Goal: Information Seeking & Learning: Learn about a topic

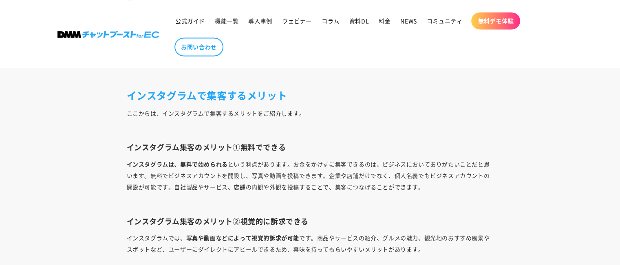
scroll to position [1345, 0]
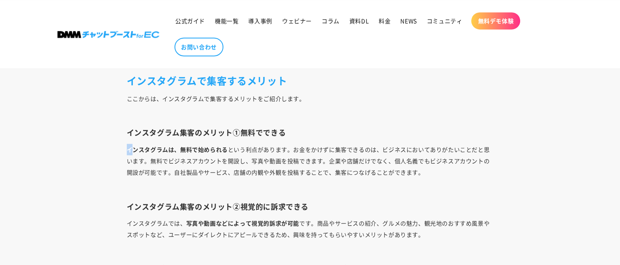
drag, startPoint x: 288, startPoint y: 133, endPoint x: 131, endPoint y: 136, distance: 156.5
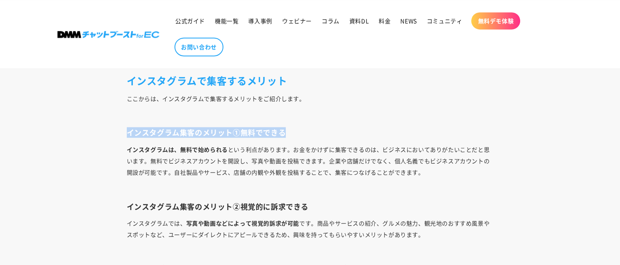
drag, startPoint x: 128, startPoint y: 127, endPoint x: 326, endPoint y: 130, distance: 197.7
click at [326, 130] on h3 "インスタグラム集客のメリット①無料でできる" at bounding box center [310, 132] width 367 height 9
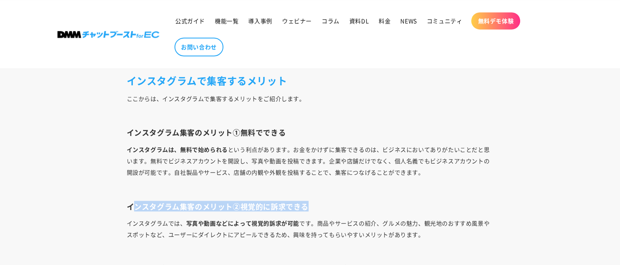
drag, startPoint x: 320, startPoint y: 202, endPoint x: 135, endPoint y: 199, distance: 184.6
click at [135, 202] on h3 "インスタグラム集客のメリット②視覚的に訴求できる" at bounding box center [310, 206] width 367 height 9
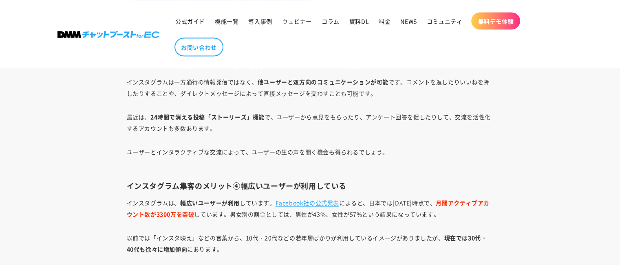
scroll to position [1548, 0]
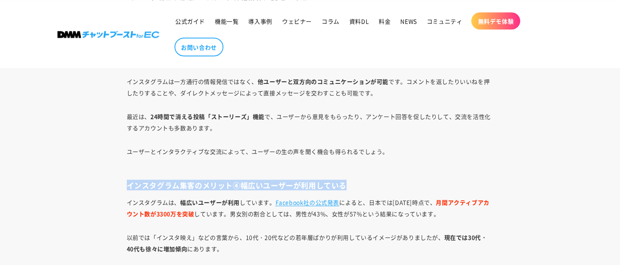
drag, startPoint x: 313, startPoint y: 184, endPoint x: 84, endPoint y: 177, distance: 229.5
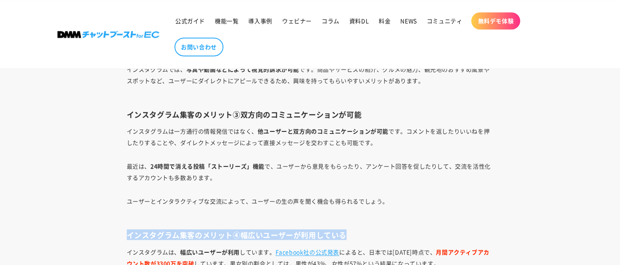
scroll to position [1426, 0]
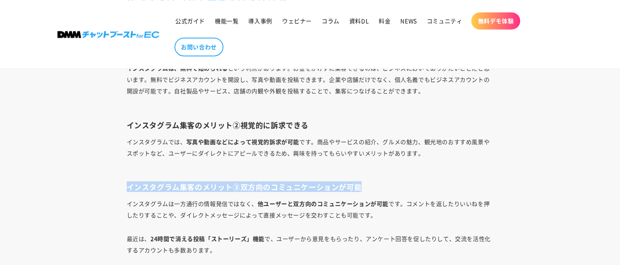
drag, startPoint x: 371, startPoint y: 184, endPoint x: 101, endPoint y: 186, distance: 270.6
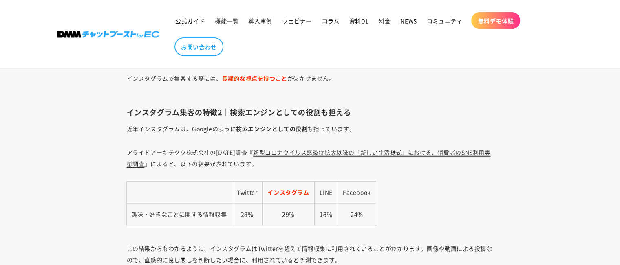
scroll to position [2200, 0]
